Goal: Share content

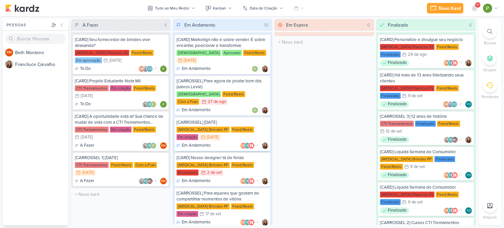
click at [231, 127] on div "Feed/Reels" at bounding box center [242, 130] width 23 height 6
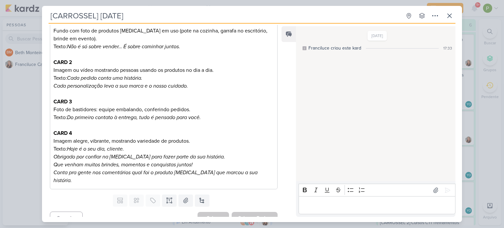
scroll to position [121, 0]
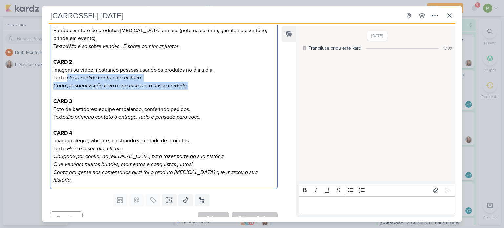
drag, startPoint x: 68, startPoint y: 76, endPoint x: 201, endPoint y: 82, distance: 133.7
click at [201, 82] on div "CARD 1 Fundo com foto de produtos [MEDICAL_DATA] em uso (pote na cozinha, garra…" at bounding box center [164, 102] width 228 height 176
copy div "Cada pedido conta uma história. Cada personalização leva a sua marca e o nosso …"
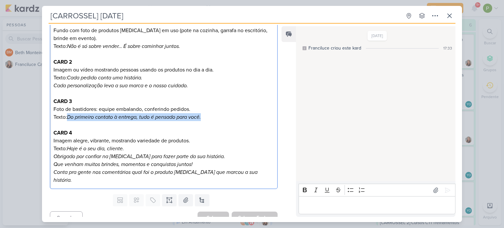
drag, startPoint x: 69, startPoint y: 116, endPoint x: 216, endPoint y: 116, distance: 147.0
click at [216, 116] on p "CARD 3 Foto de bastidores: equipe embalando, conferindo pedidos. Texto: Do prim…" at bounding box center [163, 109] width 220 height 24
copy icon "Do primeiro contato à entrega, tudo é pensado para você."
click at [130, 117] on icon "Do primeiro contato à entrega, tudo é pensado para você." at bounding box center [134, 117] width 134 height 7
click at [139, 117] on icon "Do primeiro contato à entrega, tudo é pensado para você." at bounding box center [134, 117] width 134 height 7
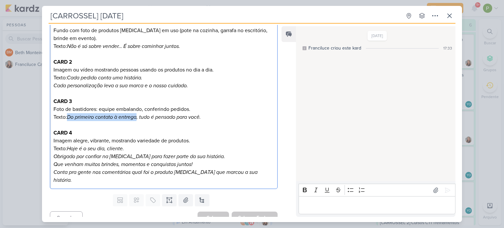
drag, startPoint x: 138, startPoint y: 115, endPoint x: 69, endPoint y: 118, distance: 68.9
click at [69, 118] on icon "Do primeiro contato à entrega, tudo é pensado para você." at bounding box center [134, 117] width 134 height 7
copy icon "Do primeiro contato à entrega"
drag, startPoint x: 141, startPoint y: 115, endPoint x: 208, endPoint y: 117, distance: 66.9
click at [208, 117] on p "CARD 3 Foto de bastidores: equipe embalando, conferindo pedidos. Texto: Do prim…" at bounding box center [163, 109] width 220 height 24
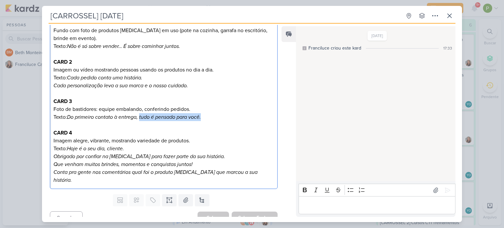
copy icon "tudo é pensado para você."
